Goal: Task Accomplishment & Management: Complete application form

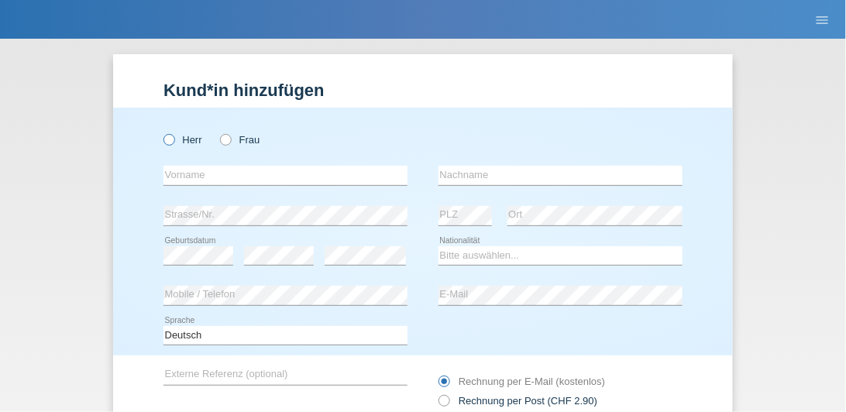
click at [161, 132] on icon at bounding box center [161, 132] width 0 height 0
click at [164, 141] on input "Herr" at bounding box center [169, 139] width 10 height 10
radio input "true"
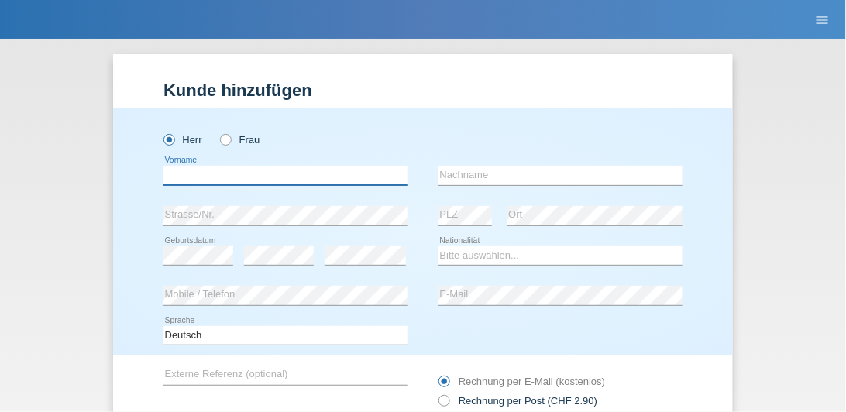
click at [175, 181] on input "text" at bounding box center [286, 175] width 244 height 19
type input "Anatol"
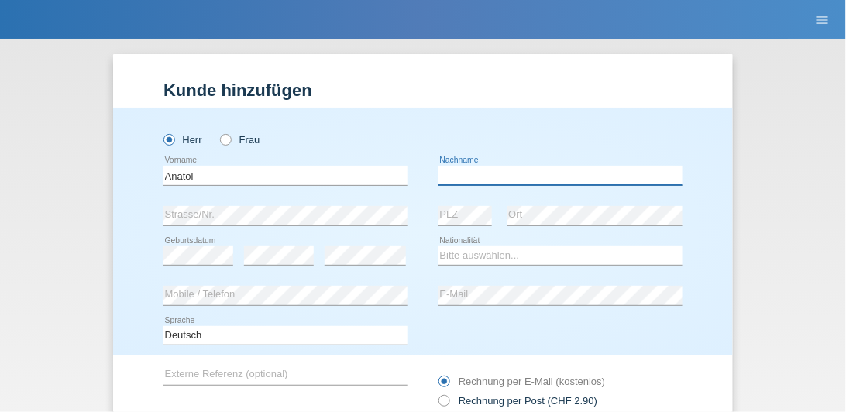
type input "Boldt"
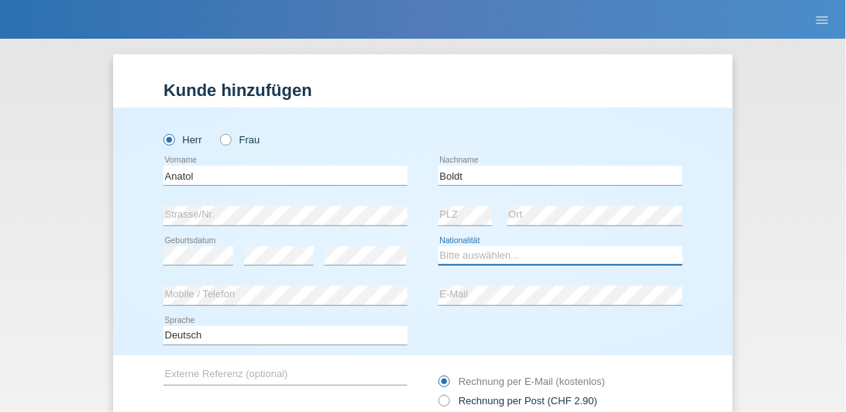
click at [492, 257] on select "Bitte auswählen... Schweiz Deutschland Liechtenstein Österreich ------------ Af…" at bounding box center [561, 255] width 244 height 19
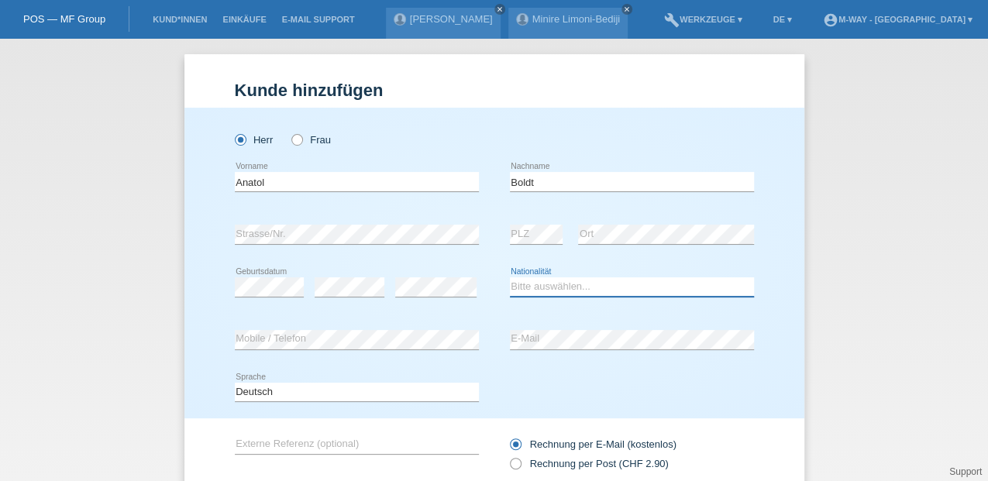
click at [539, 284] on select "Bitte auswählen... Schweiz Deutschland Liechtenstein Österreich ------------ Af…" at bounding box center [632, 286] width 244 height 19
select select "DE"
click at [510, 277] on select "Bitte auswählen... Schweiz Deutschland Liechtenstein Österreich ------------ Af…" at bounding box center [632, 286] width 244 height 19
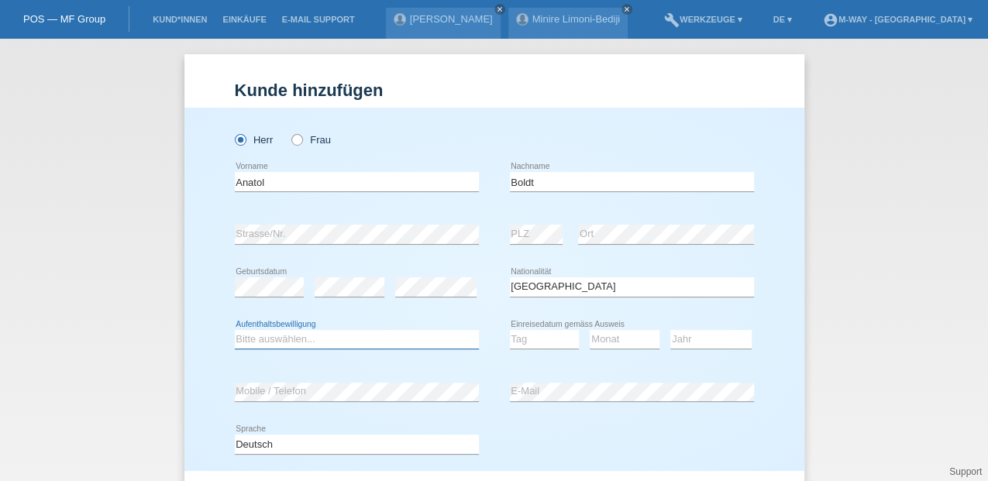
click at [337, 339] on select "Bitte auswählen... C B B - Flüchtlingsstatus Andere" at bounding box center [357, 339] width 244 height 19
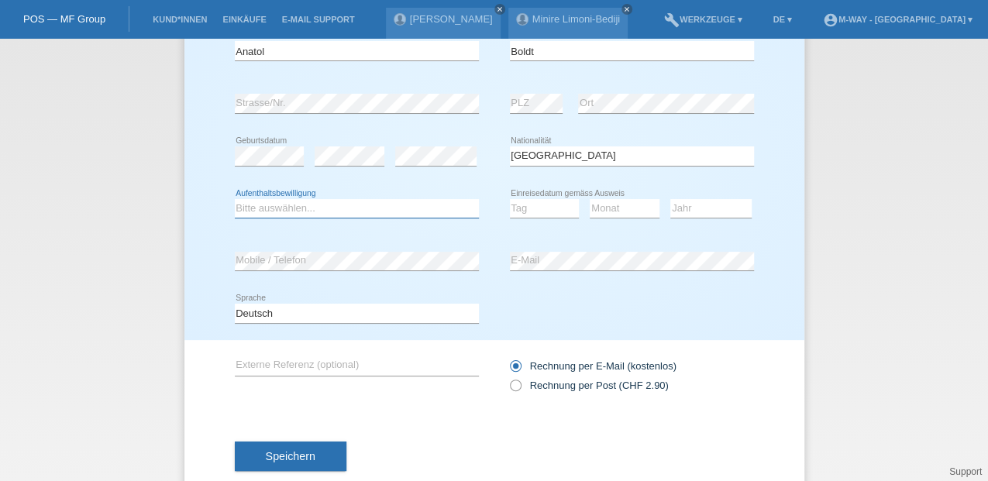
scroll to position [165, 0]
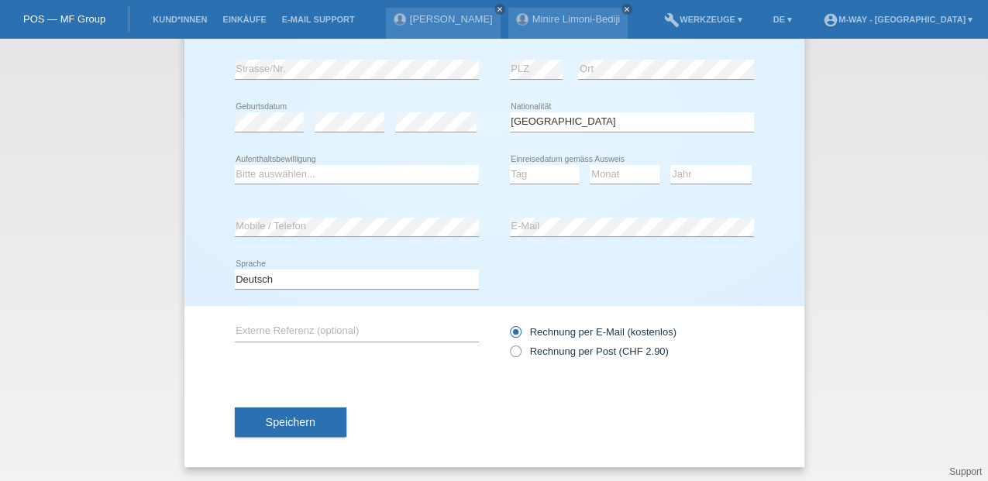
click at [348, 162] on div "Bitte auswählen... C B B - Flüchtlingsstatus Andere error Aufenthaltsbewilligung" at bounding box center [357, 175] width 244 height 53
drag, startPoint x: 370, startPoint y: 174, endPoint x: 329, endPoint y: 184, distance: 42.9
click at [370, 174] on select "Bitte auswählen... C B B - Flüchtlingsstatus Andere" at bounding box center [357, 174] width 244 height 19
select select "C"
click at [235, 165] on select "Bitte auswählen... C B B - Flüchtlingsstatus Andere" at bounding box center [357, 174] width 244 height 19
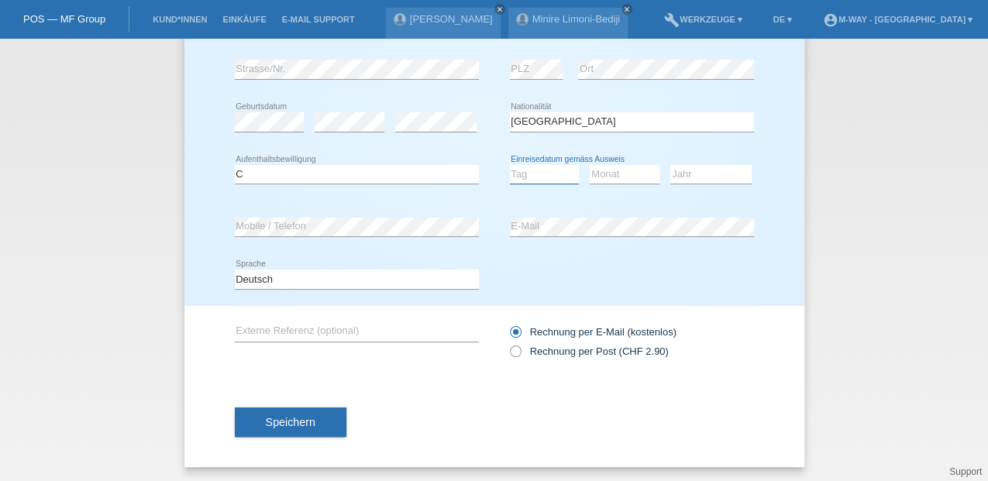
click at [550, 178] on select "Tag 01 02 03 04 05 06 07 08 09 10 11" at bounding box center [545, 174] width 70 height 19
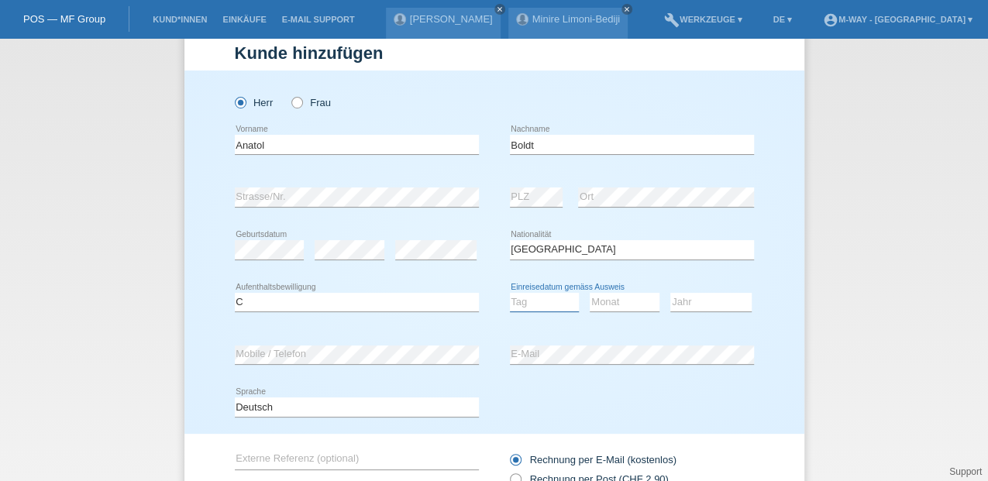
scroll to position [10, 0]
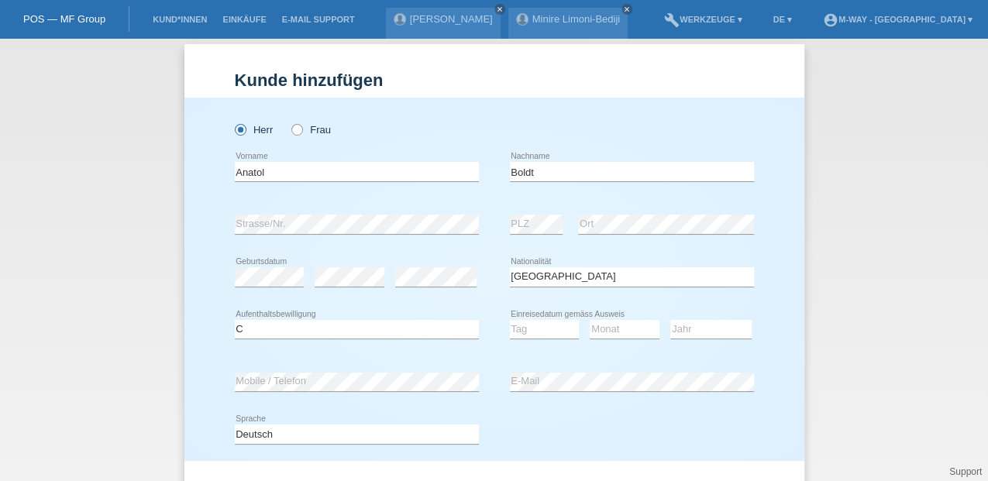
drag, startPoint x: 541, startPoint y: 313, endPoint x: 535, endPoint y: 321, distance: 9.9
click at [539, 315] on div "Tag 01 02 03 04 05 06 07 08 09 10 11 12 13 14 15 16" at bounding box center [545, 330] width 70 height 53
click at [532, 326] on select "Tag 01 02 03 04 05 06 07 08 09 10 11" at bounding box center [545, 329] width 70 height 19
select select "14"
click at [510, 320] on select "Tag 01 02 03 04 05 06 07 08 09 10 11" at bounding box center [545, 329] width 70 height 19
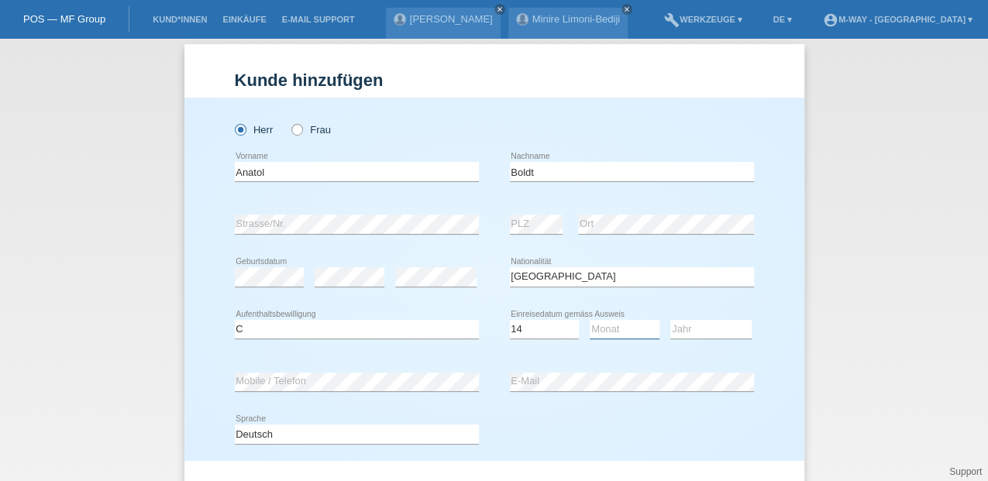
drag, startPoint x: 594, startPoint y: 329, endPoint x: 591, endPoint y: 317, distance: 12.8
click at [594, 329] on select "Monat 01 02 03 04 05 06 07 08 09 10 11" at bounding box center [625, 329] width 70 height 19
select select "08"
click at [590, 320] on select "Monat 01 02 03 04 05 06 07 08 09 10 11" at bounding box center [625, 329] width 70 height 19
click at [705, 326] on select "Jahr 2025 2024 2023 2022 2021 2020 2019 2018 2017 2016 2015 2014 2013 2012 2011…" at bounding box center [710, 329] width 81 height 19
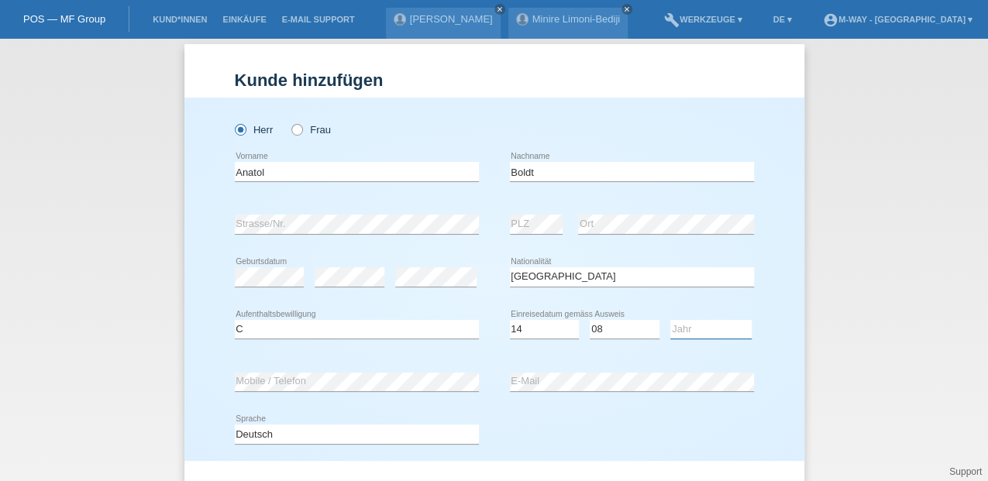
select select "2012"
click at [670, 320] on select "Jahr 2025 2024 2023 2022 2021 2020 2019 2018 2017 2016 2015 2014 2013 2012 2011…" at bounding box center [710, 329] width 81 height 19
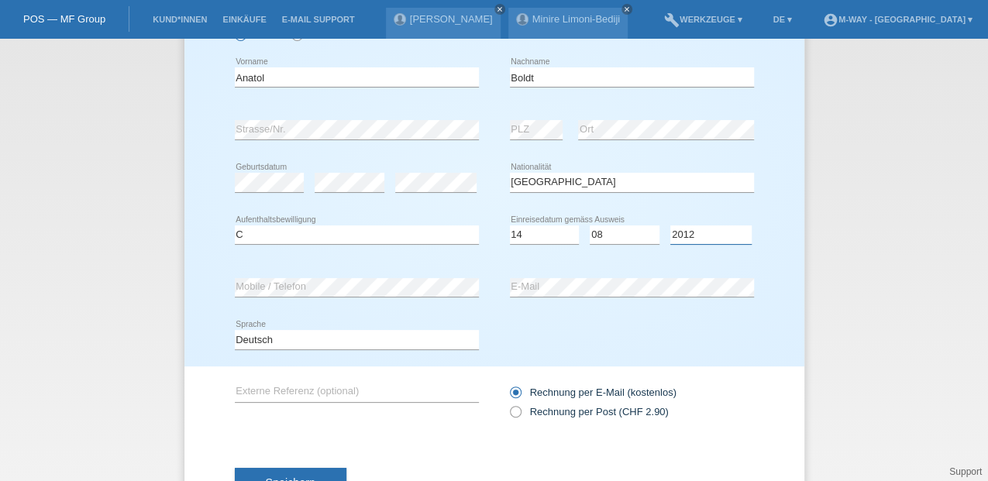
scroll to position [113, 0]
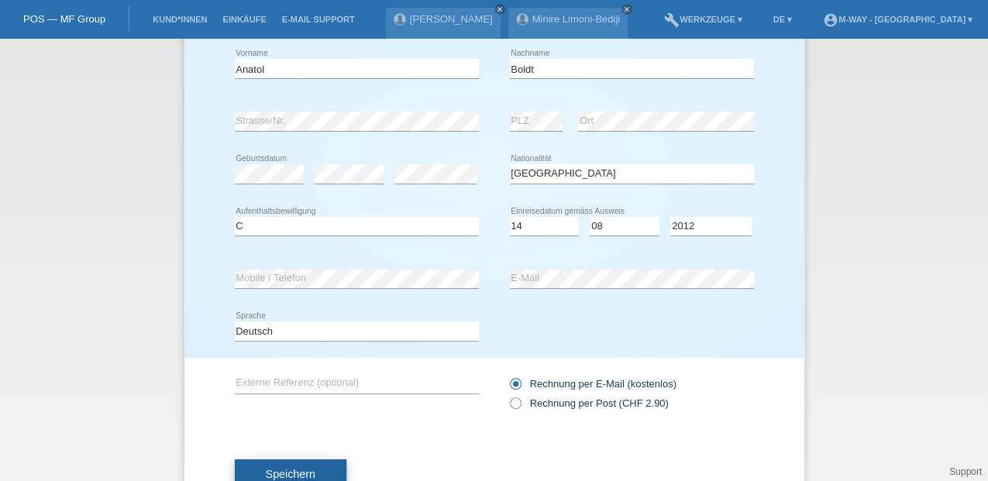
click at [333, 412] on button "Speichern" at bounding box center [291, 474] width 112 height 29
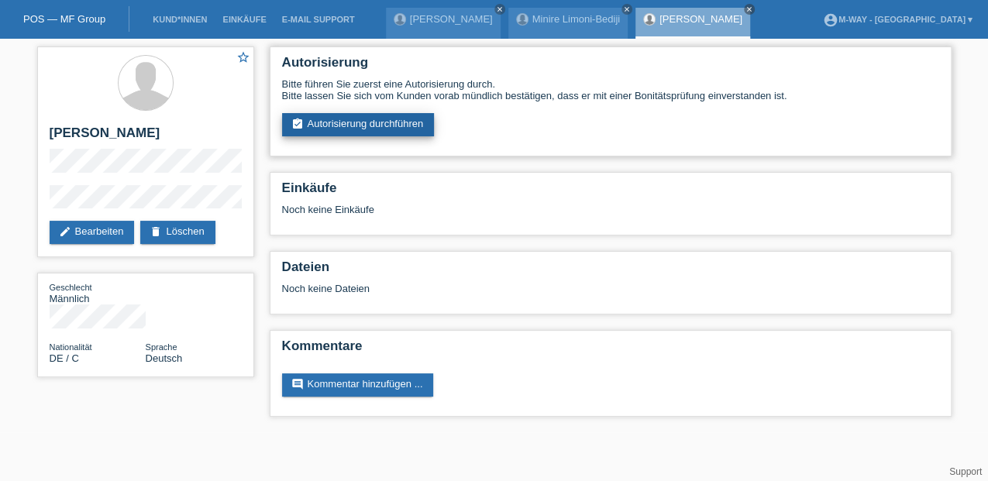
click at [400, 127] on link "assignment_turned_in Autorisierung durchführen" at bounding box center [358, 124] width 153 height 23
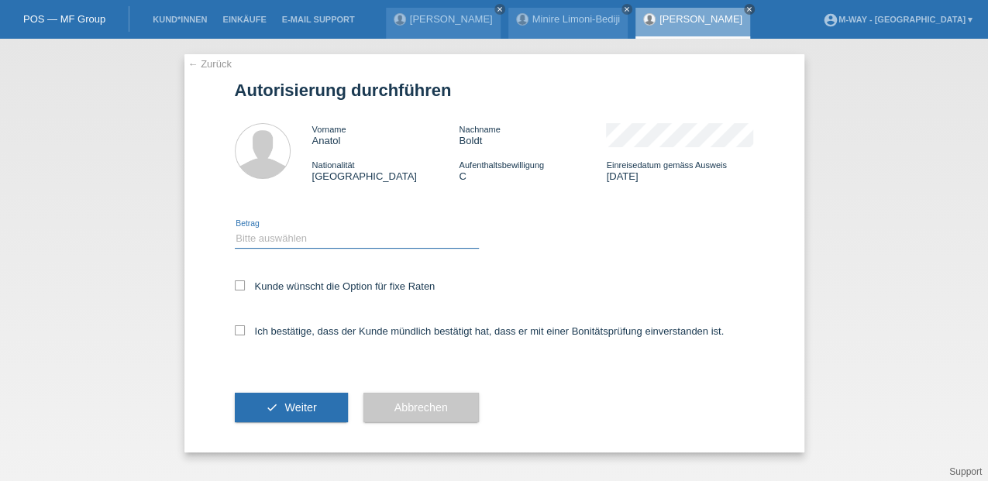
click at [288, 236] on select "Bitte auswählen CHF 1.00 - CHF 499.00 CHF 500.00 - CHF 1'999.00 CHF 2'000.00 - …" at bounding box center [357, 238] width 244 height 19
select select "3"
click at [235, 229] on select "Bitte auswählen CHF 1.00 - CHF 499.00 CHF 500.00 - CHF 1'999.00 CHF 2'000.00 - …" at bounding box center [357, 238] width 244 height 19
click at [242, 285] on icon at bounding box center [240, 286] width 10 height 10
click at [242, 285] on input "Kunde wünscht die Option für fixe Raten" at bounding box center [240, 286] width 10 height 10
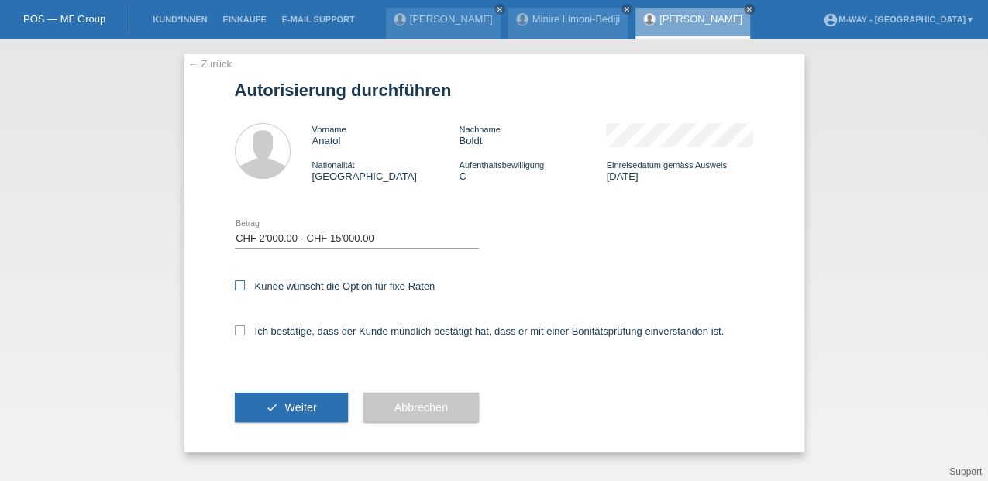
checkbox input "true"
click at [238, 327] on icon at bounding box center [240, 331] width 10 height 10
click at [238, 327] on input "Ich bestätige, dass der Kunde mündlich bestätigt hat, dass er mit einer Bonität…" at bounding box center [240, 331] width 10 height 10
checkbox input "true"
click at [260, 395] on button "check Weiter" at bounding box center [291, 407] width 113 height 29
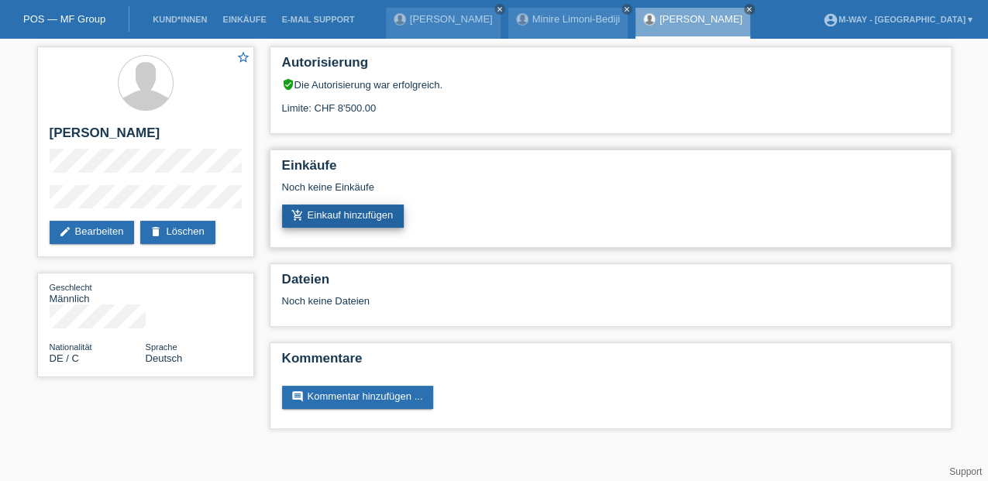
click at [360, 219] on link "add_shopping_cart Einkauf hinzufügen" at bounding box center [343, 216] width 122 height 23
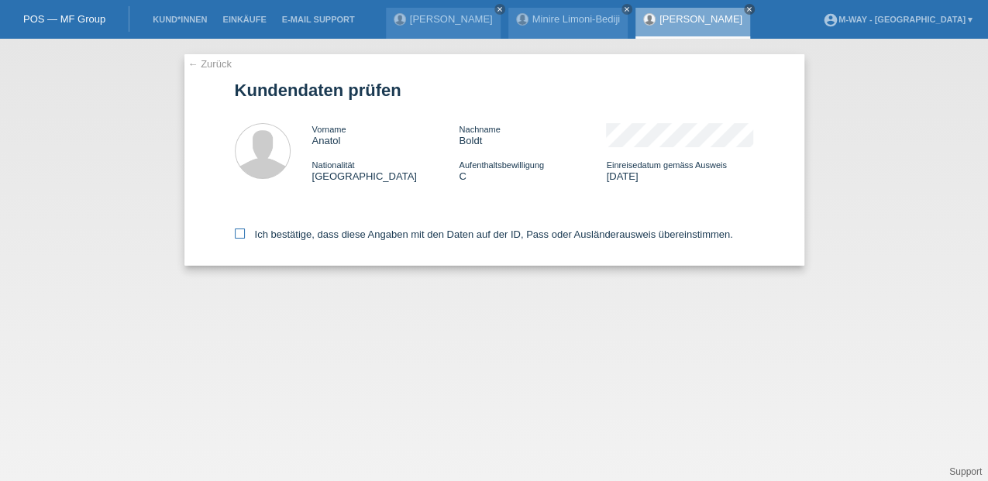
click at [238, 231] on icon at bounding box center [240, 234] width 10 height 10
click at [238, 231] on input "Ich bestätige, dass diese Angaben mit den Daten auf der ID, Pass oder Ausländer…" at bounding box center [240, 234] width 10 height 10
checkbox input "true"
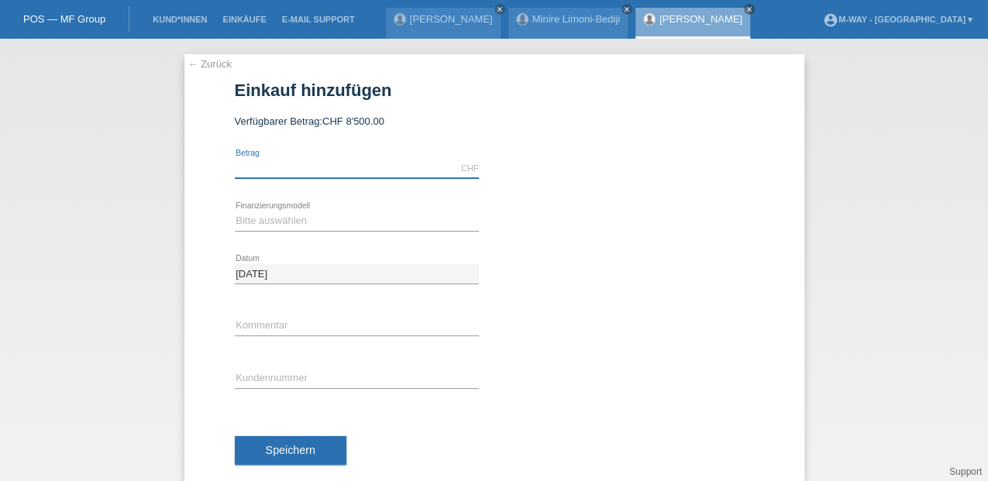
click at [339, 166] on input "text" at bounding box center [357, 168] width 244 height 19
type input "6742.85"
click at [278, 223] on select "Bitte auswählen Fixe Raten Kauf auf Rechnung mit Teilzahlungsoption" at bounding box center [357, 221] width 244 height 19
select select "77"
click at [235, 212] on select "Bitte auswählen Fixe Raten Kauf auf Rechnung mit Teilzahlungsoption" at bounding box center [357, 221] width 244 height 19
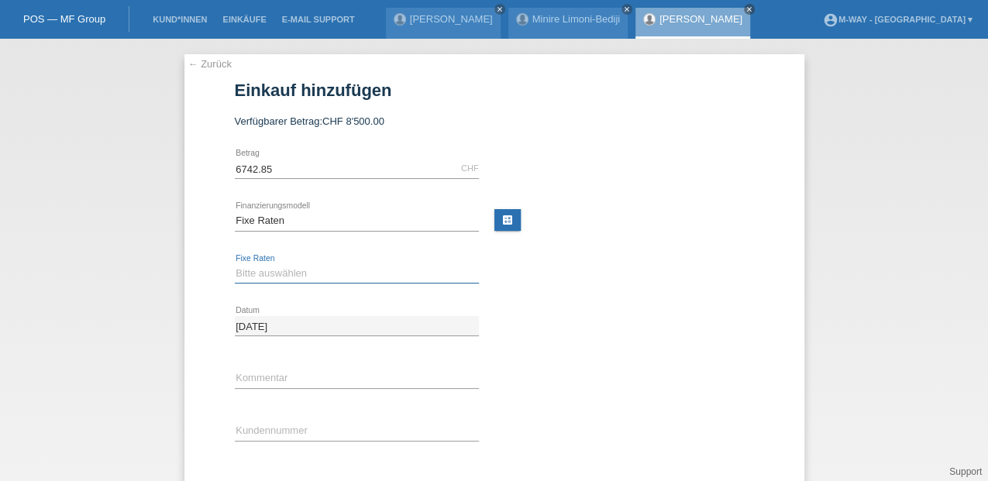
click at [249, 265] on select "Bitte auswählen 4 Raten 5 Raten 6 Raten 7 Raten 8 Raten 9 Raten 10 Raten 11 Rat…" at bounding box center [357, 273] width 244 height 19
select select "202"
click at [235, 264] on select "Bitte auswählen 4 Raten 5 Raten 6 Raten 7 Raten 8 Raten 9 Raten 10 Raten 11 Rat…" at bounding box center [357, 273] width 244 height 19
click at [235, 414] on div "error Kundennummer" at bounding box center [357, 431] width 244 height 53
click at [290, 409] on div "error Kundennummer" at bounding box center [357, 431] width 244 height 53
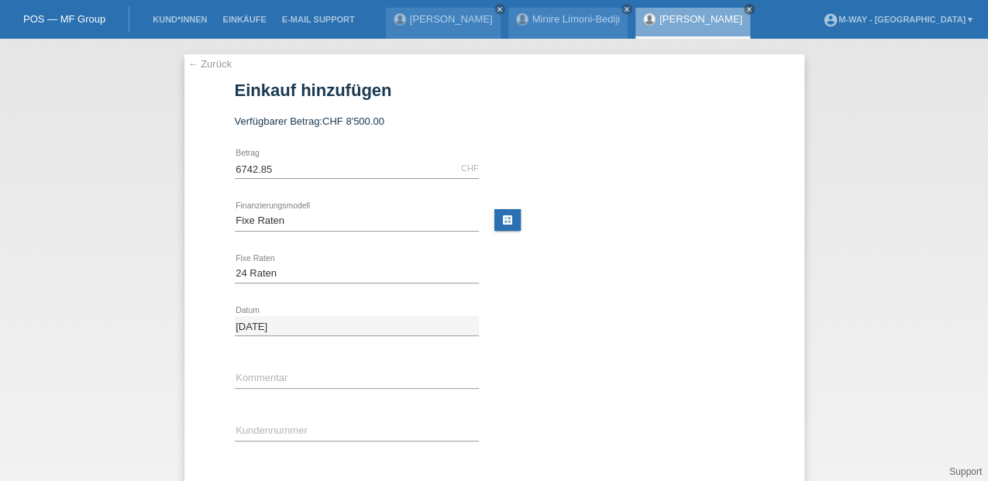
click at [283, 419] on div "error Kundennummer" at bounding box center [357, 431] width 244 height 53
click at [281, 423] on input "text" at bounding box center [357, 431] width 244 height 19
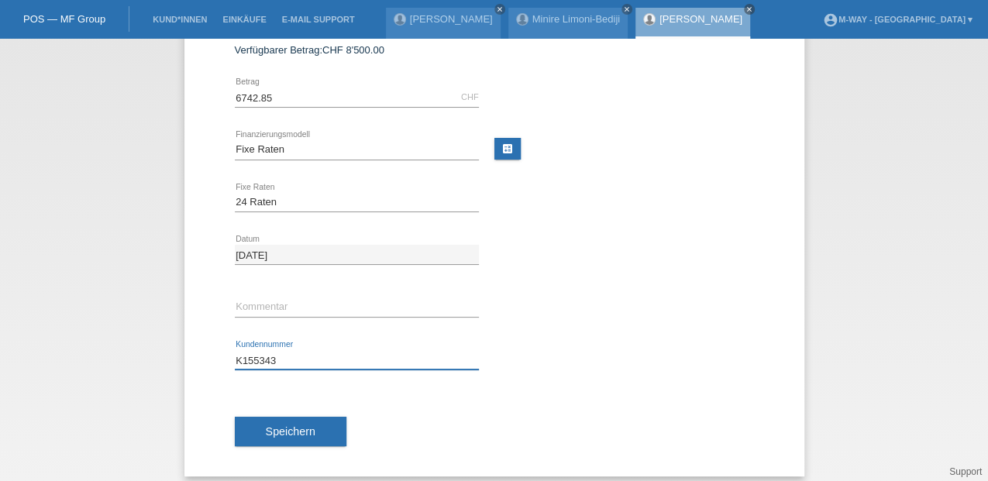
scroll to position [81, 0]
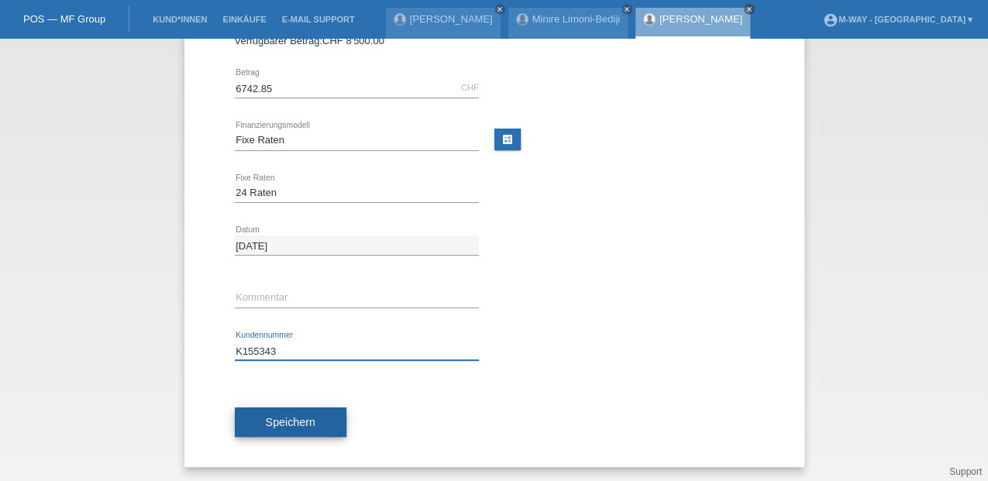
type input "K155343"
click at [266, 422] on span "Speichern" at bounding box center [291, 422] width 50 height 12
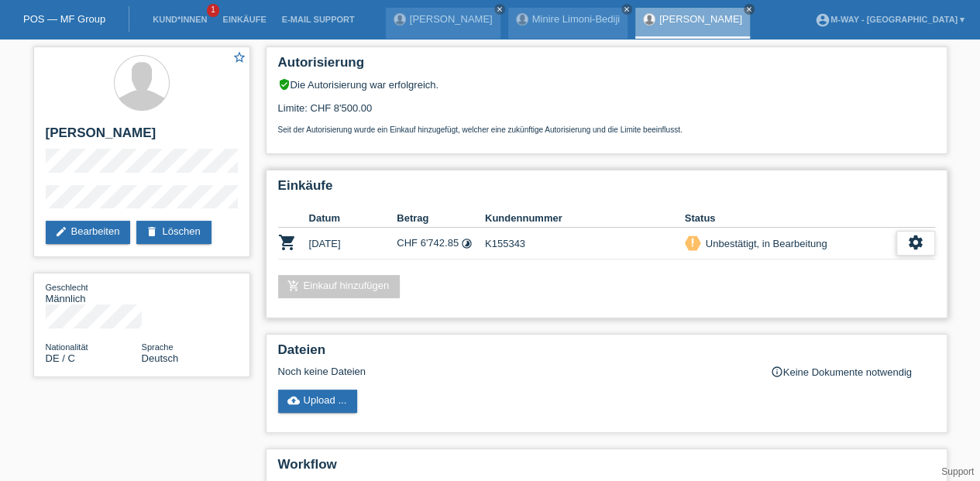
click at [927, 239] on div "settings" at bounding box center [916, 243] width 39 height 25
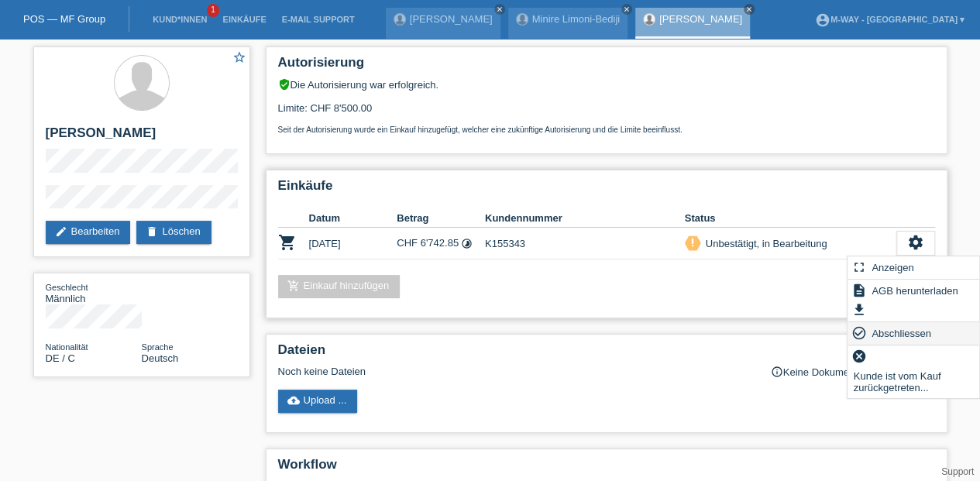
click at [916, 331] on span "Abschliessen" at bounding box center [902, 333] width 64 height 19
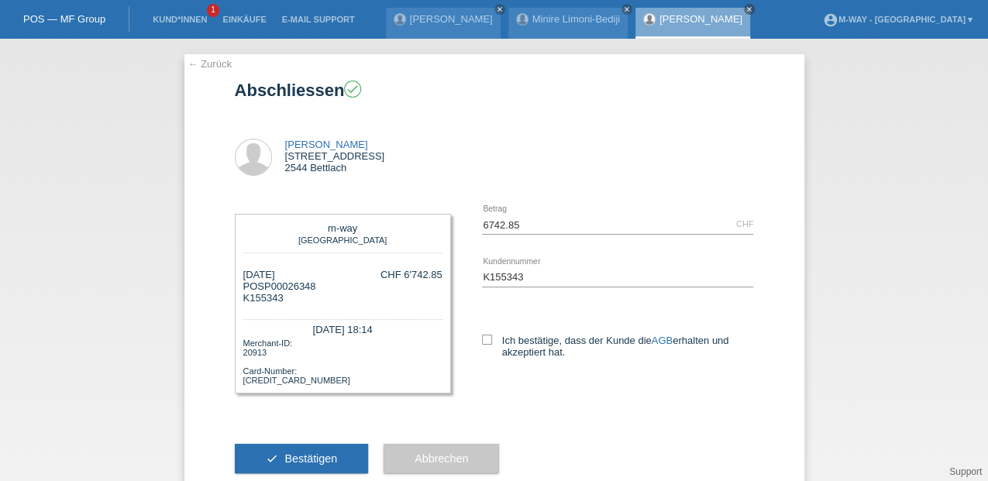
click at [482, 333] on div "Ich bestätige, dass der Kunde die AGB erhalten und akzeptiert hat." at bounding box center [618, 344] width 272 height 80
click at [485, 335] on icon at bounding box center [487, 340] width 10 height 10
click at [485, 335] on input "Ich bestätige, dass der Kunde die AGB erhalten und akzeptiert hat." at bounding box center [487, 340] width 10 height 10
checkbox input "true"
click at [330, 454] on button "check Bestätigen" at bounding box center [302, 458] width 134 height 29
